Goal: Task Accomplishment & Management: Use online tool/utility

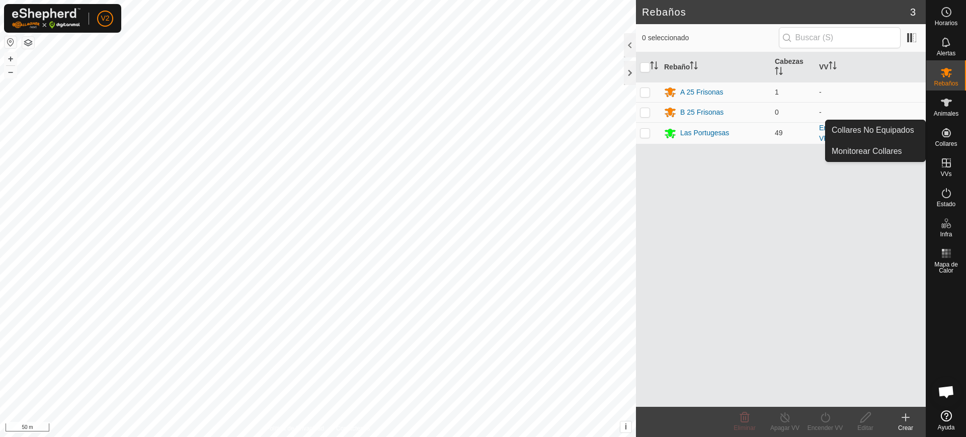
click at [949, 138] on icon at bounding box center [946, 133] width 12 height 12
click at [876, 134] on link "Collares No Equipados" at bounding box center [875, 130] width 100 height 20
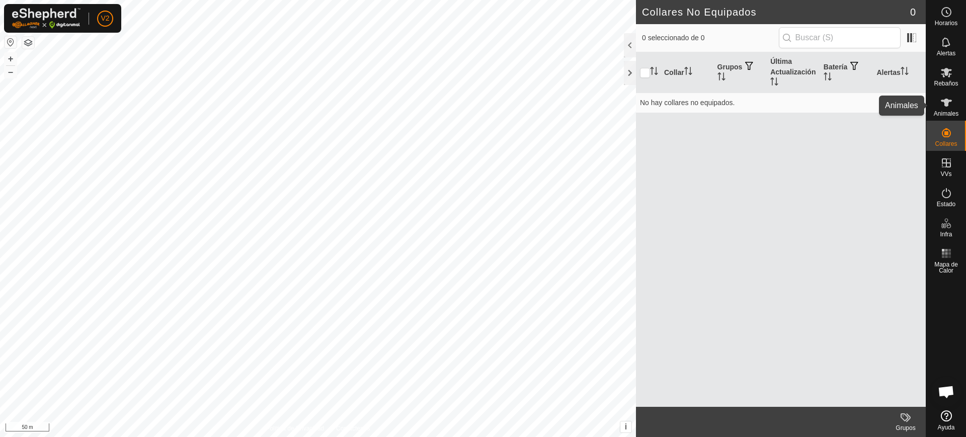
click at [935, 104] on div "Animales" at bounding box center [946, 106] width 40 height 30
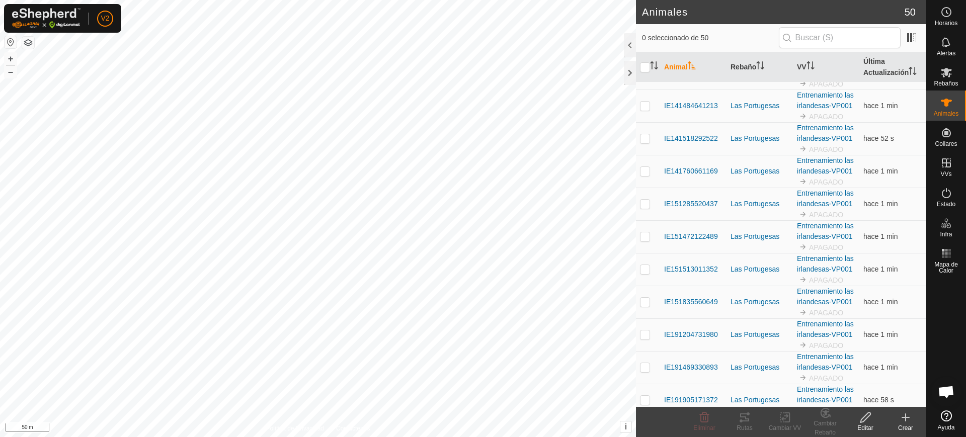
scroll to position [314, 0]
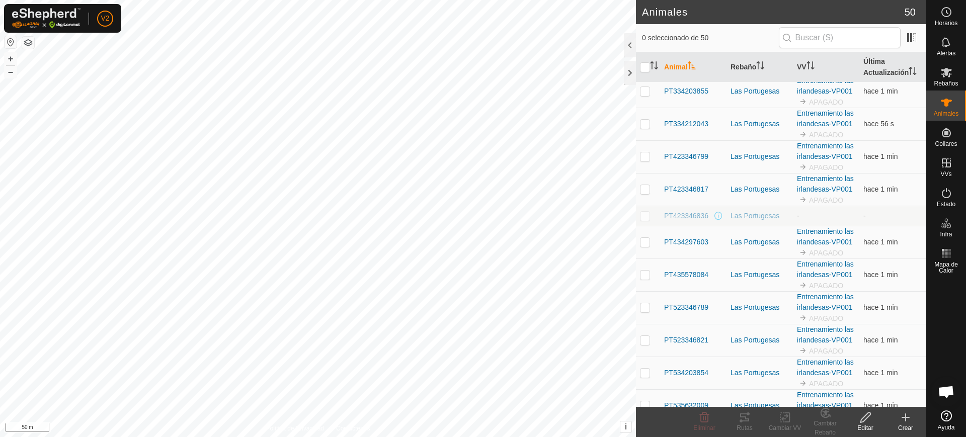
scroll to position [943, 0]
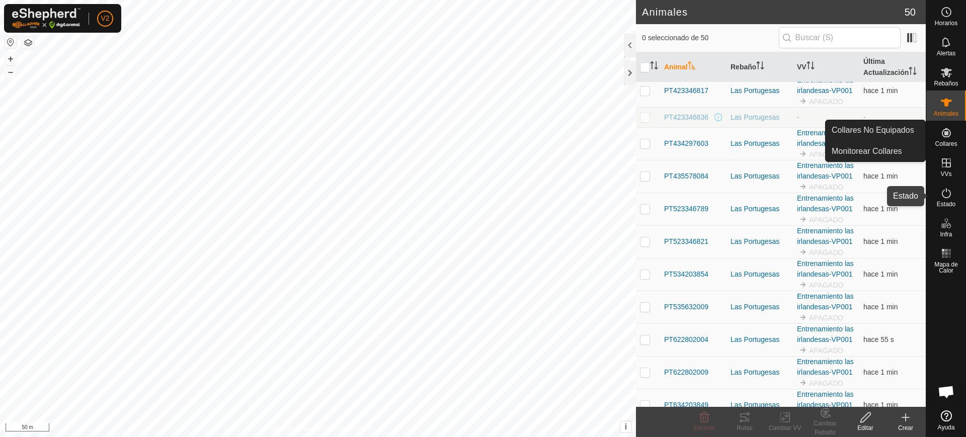
drag, startPoint x: 948, startPoint y: 195, endPoint x: 931, endPoint y: 185, distance: 19.4
click at [948, 195] on icon at bounding box center [946, 193] width 12 height 12
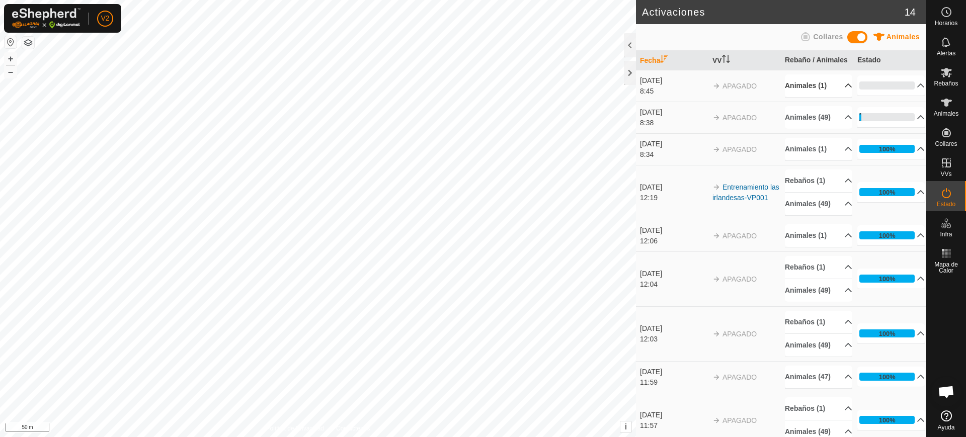
click at [833, 93] on p-accordion-header "Animales (1)" at bounding box center [818, 85] width 67 height 23
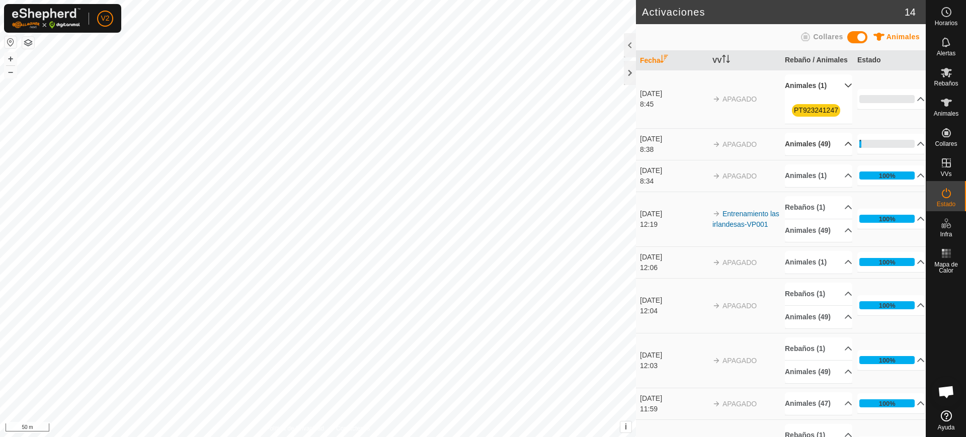
click at [839, 155] on p-accordion-header "Animales (49)" at bounding box center [818, 144] width 67 height 23
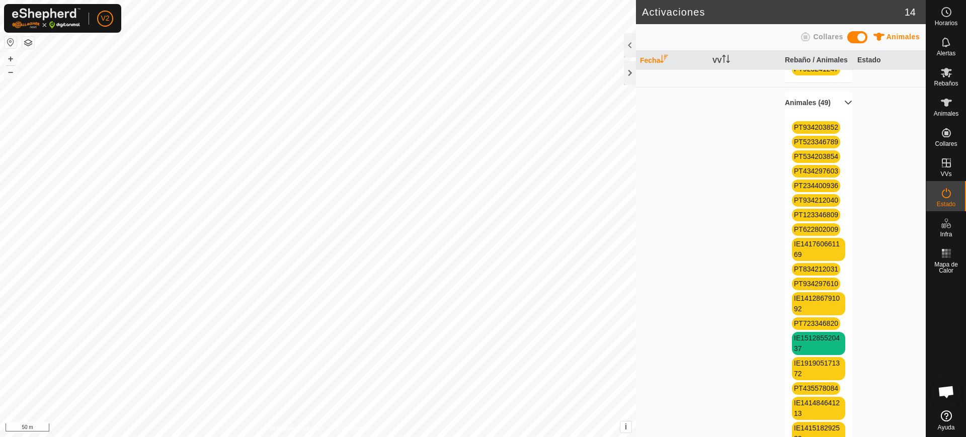
scroll to position [63, 0]
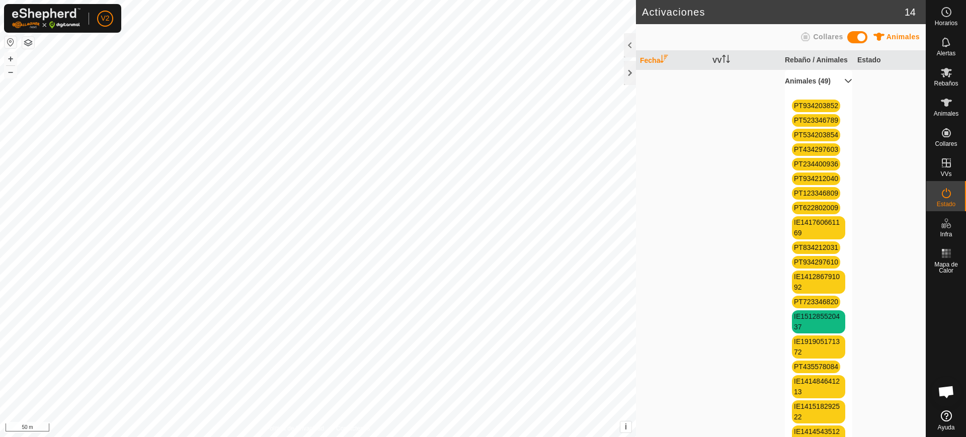
click at [824, 333] on span "IE151285520437" at bounding box center [818, 321] width 53 height 23
click at [822, 331] on link "IE151285520437" at bounding box center [817, 321] width 46 height 19
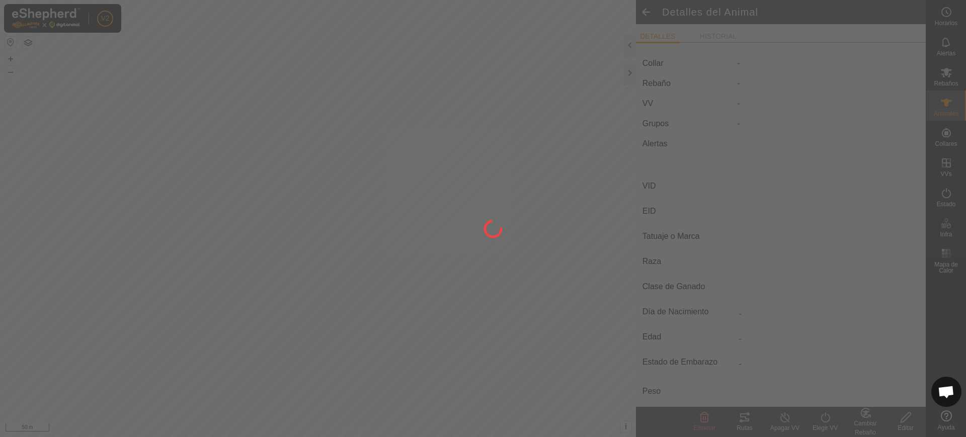
type input "IE151285520437"
type input "-"
type input "CONJUNTO MESTIZO"
type input "HEMBRA"
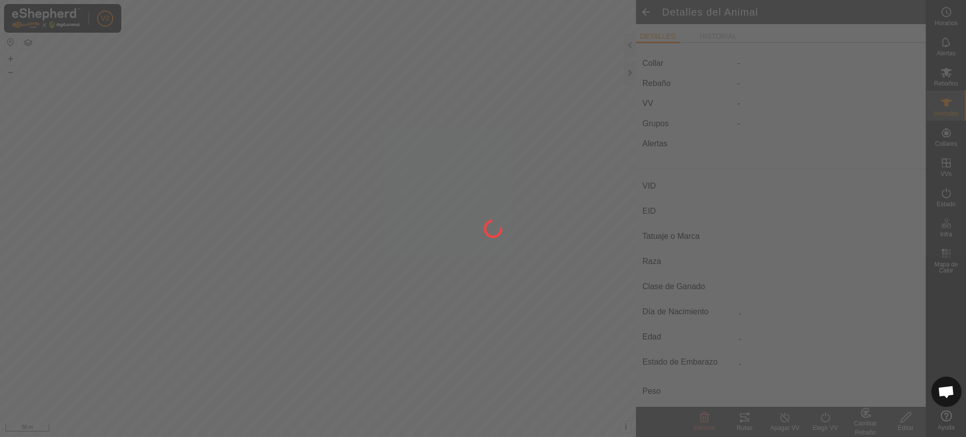
type input "10/2018"
type input "7 years"
type input "0 kg"
type input "-"
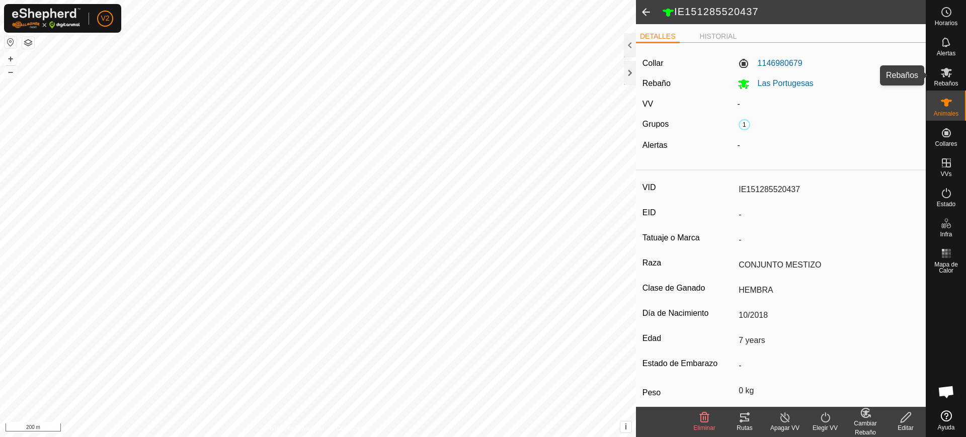
click at [948, 82] on span "Rebaños" at bounding box center [946, 83] width 24 height 6
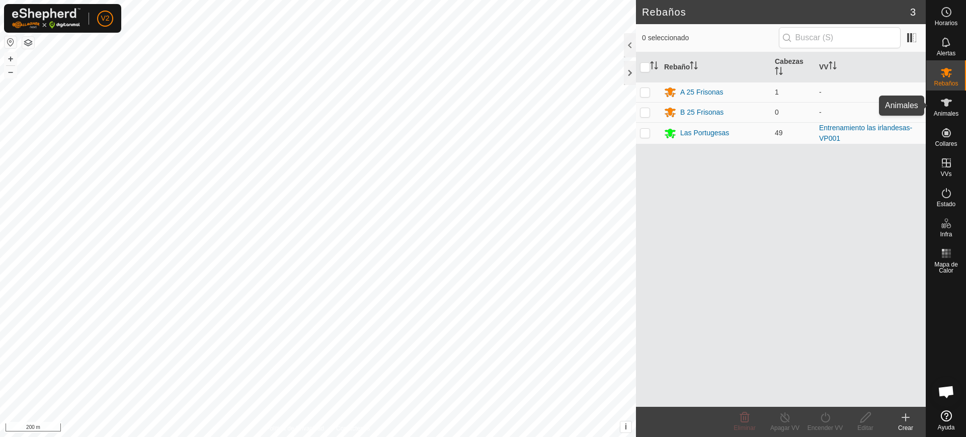
click at [941, 107] on icon at bounding box center [946, 103] width 12 height 12
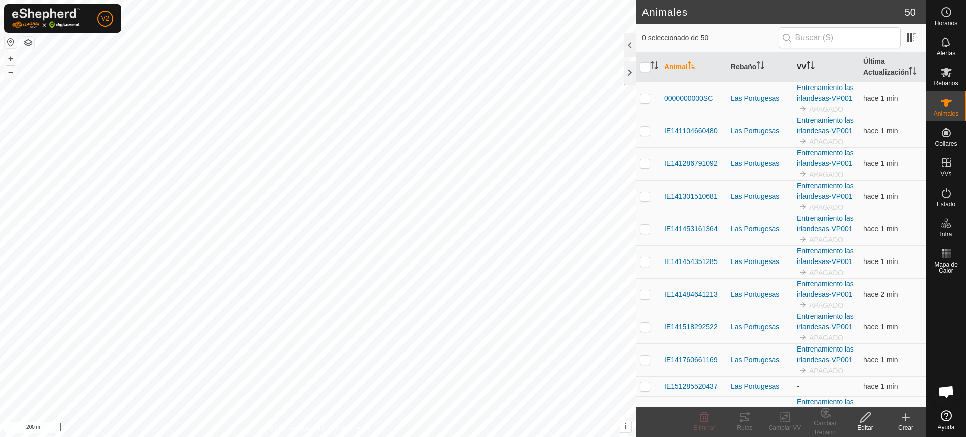
click at [808, 57] on th "VV" at bounding box center [826, 67] width 66 height 30
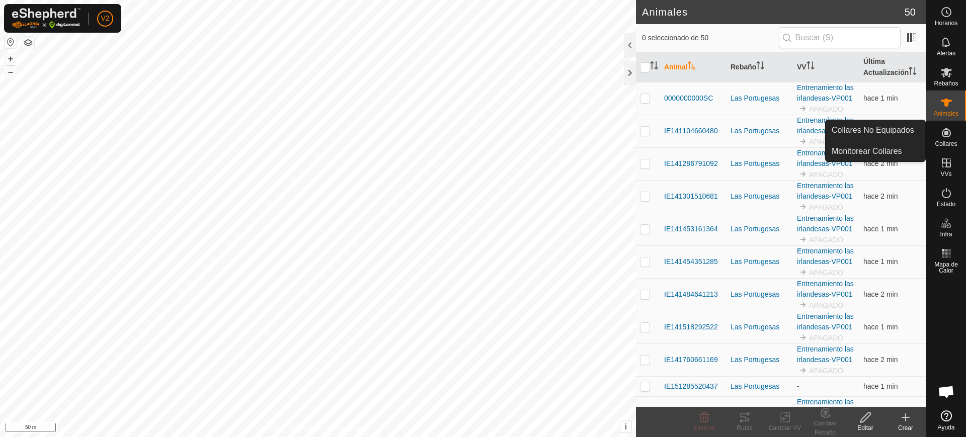
click at [944, 141] on span "Collares" at bounding box center [946, 144] width 22 height 6
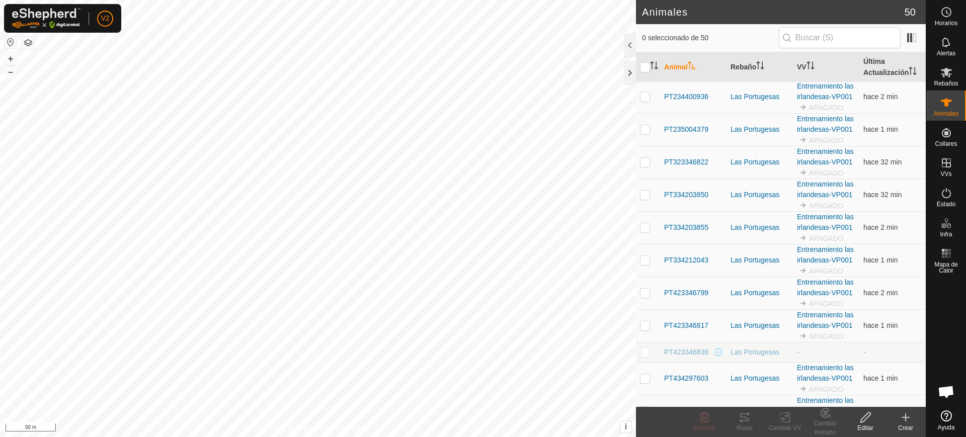
scroll to position [754, 0]
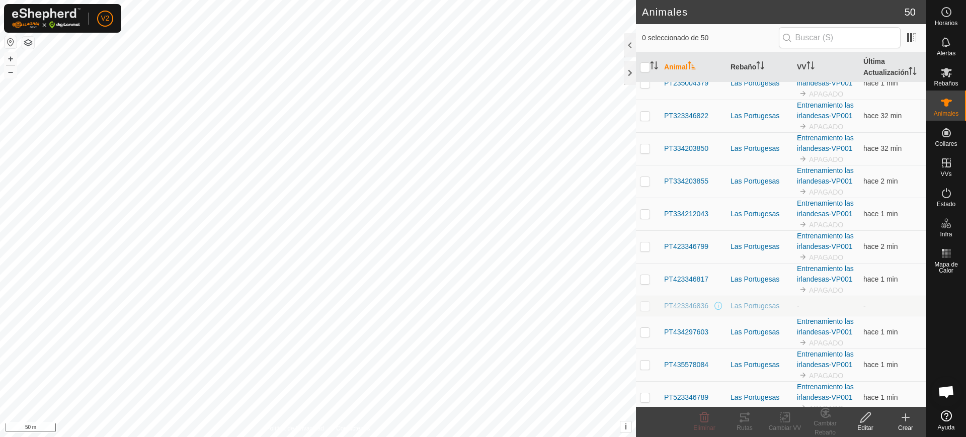
click at [899, 416] on icon at bounding box center [905, 417] width 12 height 12
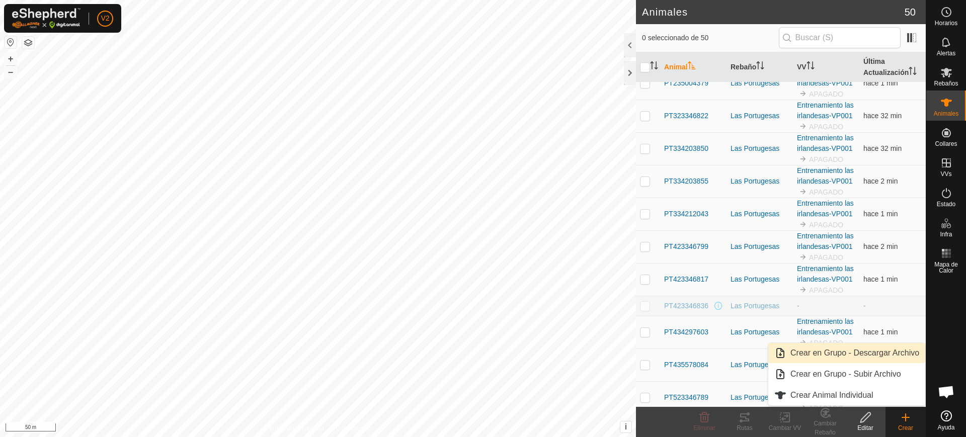
click at [866, 348] on link "Crear en Grupo - Descargar Archivo" at bounding box center [846, 353] width 157 height 20
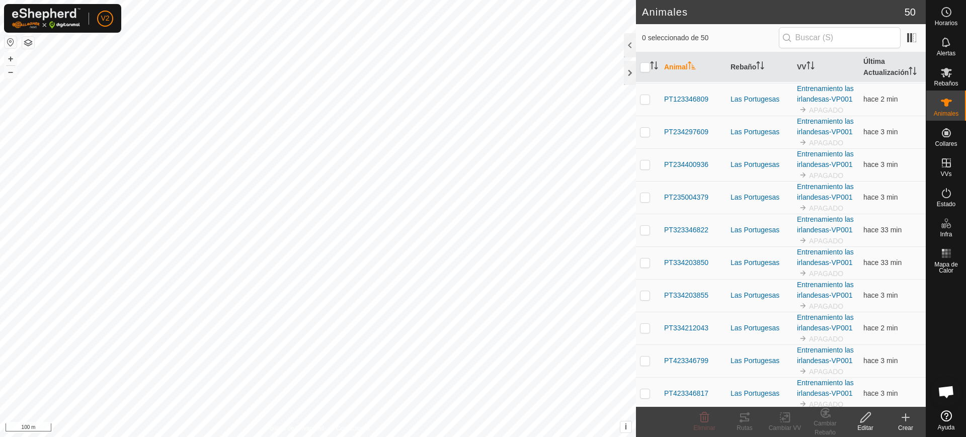
scroll to position [754, 0]
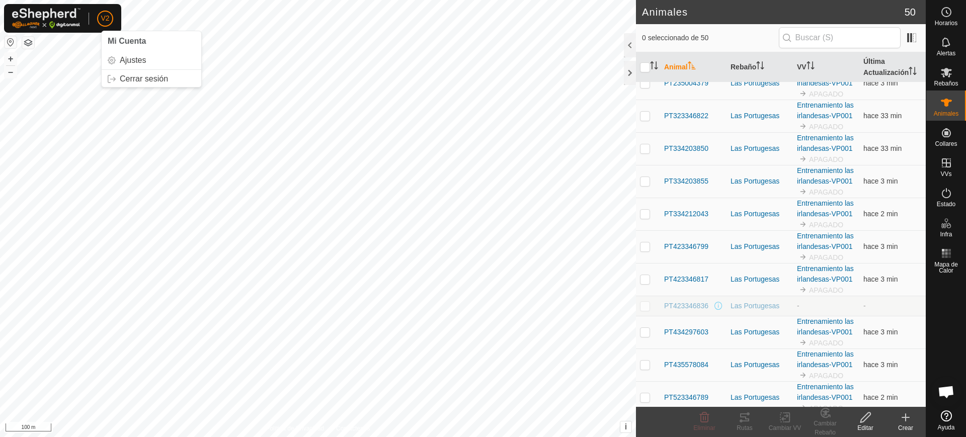
click at [104, 19] on span "V2" at bounding box center [105, 18] width 9 height 11
click at [146, 75] on link "Cerrar sesión" at bounding box center [152, 79] width 100 height 16
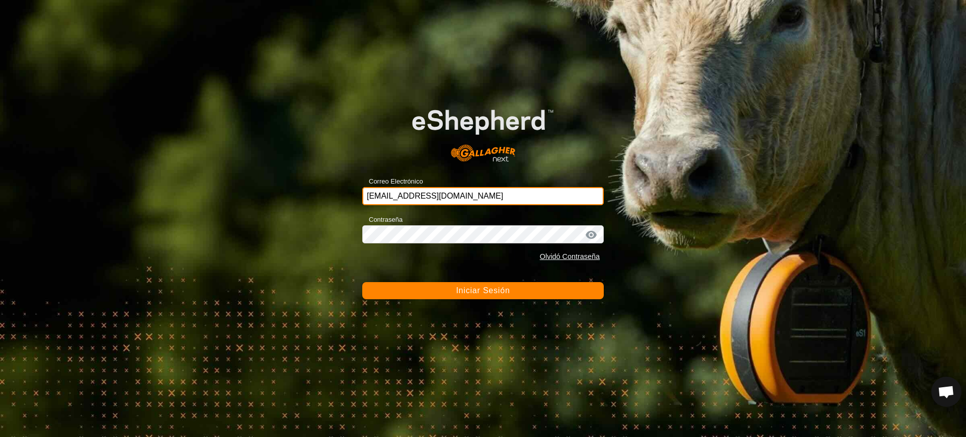
click at [487, 196] on input "[EMAIL_ADDRESS][DOMAIN_NAME]" at bounding box center [482, 196] width 241 height 18
type input "[EMAIL_ADDRESS][DOMAIN_NAME]"
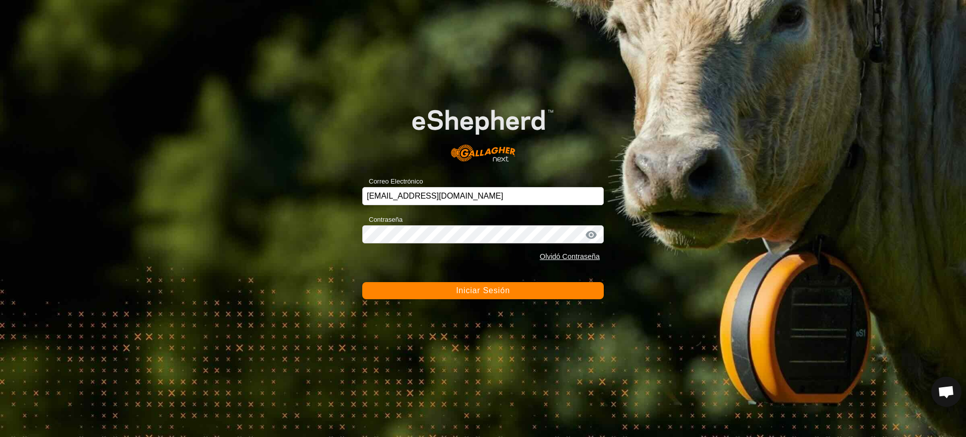
click at [525, 289] on button "Iniciar Sesión" at bounding box center [482, 290] width 241 height 17
